Goal: Navigation & Orientation: Find specific page/section

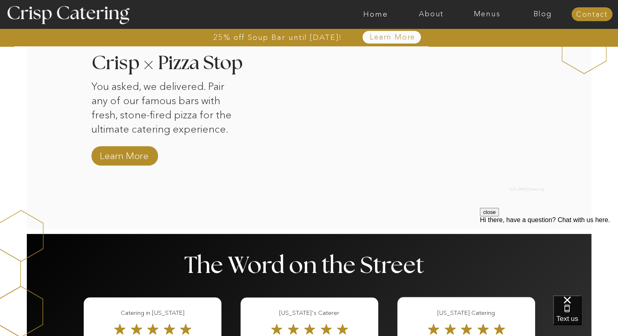
scroll to position [818, 0]
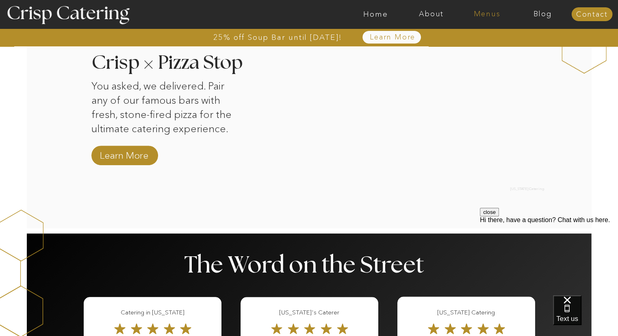
click at [494, 12] on nav "Menus" at bounding box center [487, 14] width 56 height 8
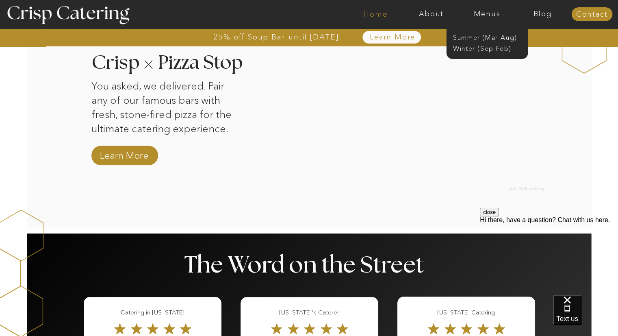
click at [385, 10] on nav "Home" at bounding box center [376, 14] width 56 height 8
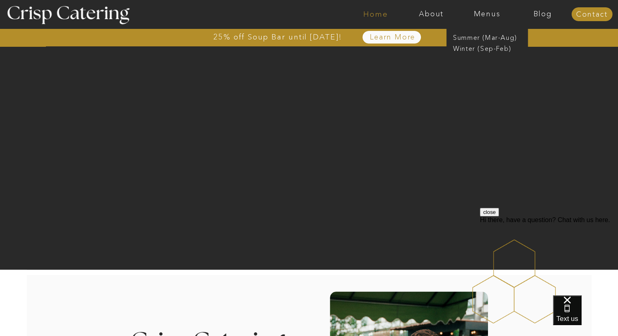
click at [366, 13] on nav "Home" at bounding box center [376, 14] width 56 height 8
click at [425, 13] on nav "About" at bounding box center [432, 14] width 56 height 8
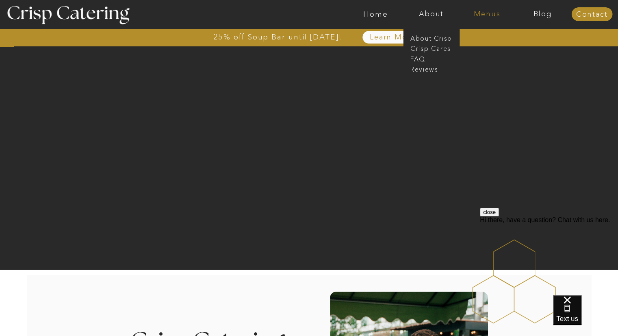
click at [487, 15] on nav "Menus" at bounding box center [487, 14] width 56 height 8
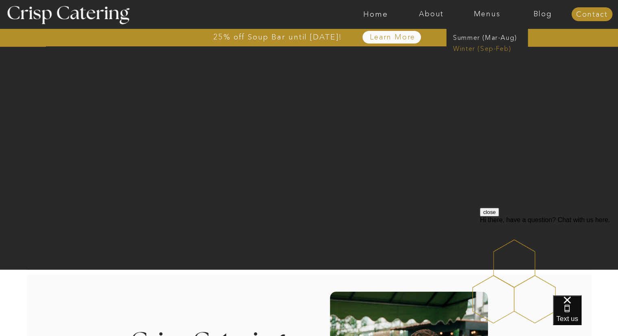
click at [480, 52] on nav "Winter (Sep-Feb)" at bounding box center [486, 48] width 67 height 8
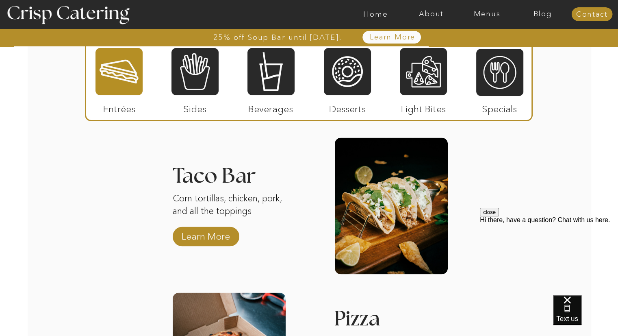
scroll to position [1168, 0]
click at [356, 78] on div at bounding box center [347, 71] width 47 height 49
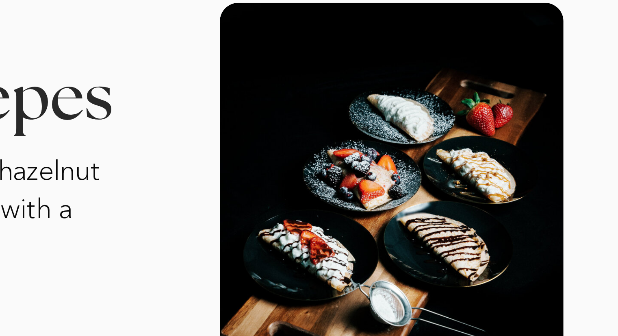
scroll to position [1187, 0]
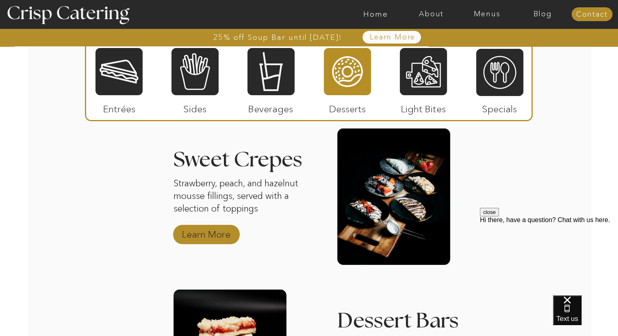
click at [200, 239] on p "Learn More" at bounding box center [206, 232] width 54 height 24
